Goal: Information Seeking & Learning: Find specific fact

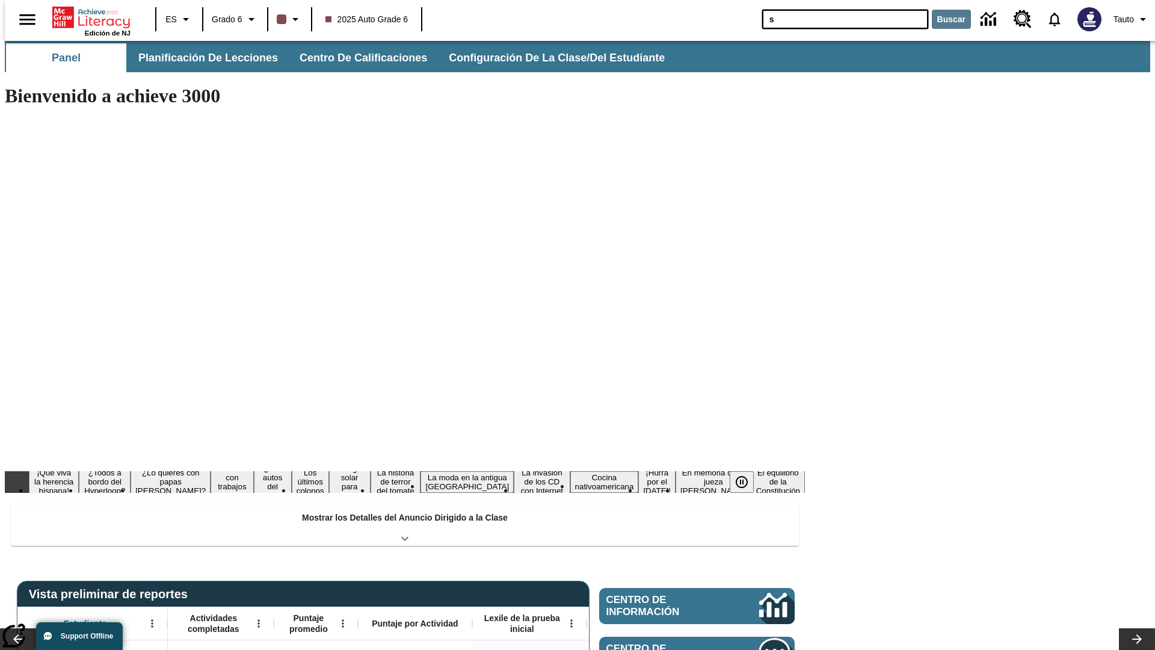
type input "s"
click at [944, 19] on button "Buscar" at bounding box center [951, 19] width 39 height 19
